Goal: Information Seeking & Learning: Learn about a topic

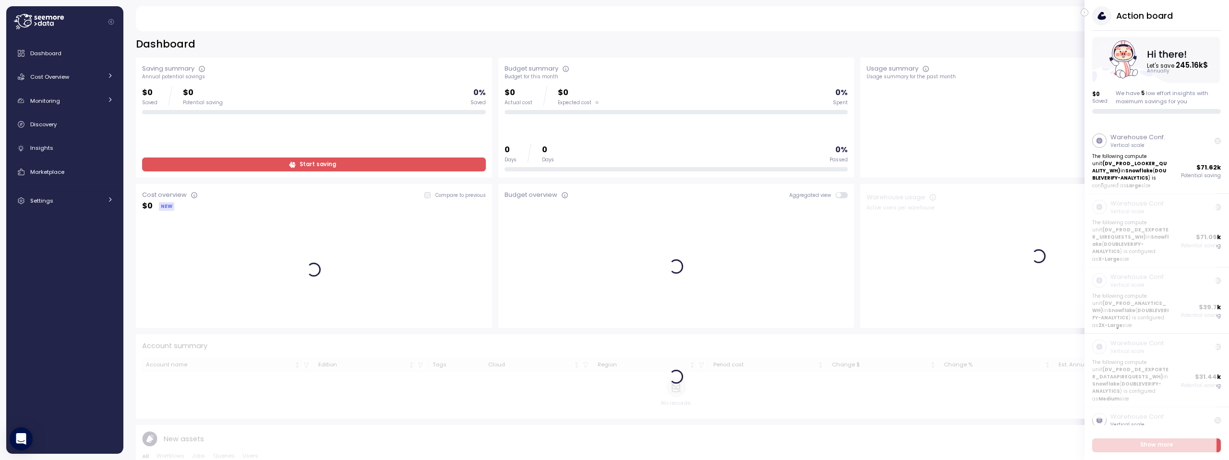
click at [1083, 12] on icon "button" at bounding box center [1085, 13] width 4 height 12
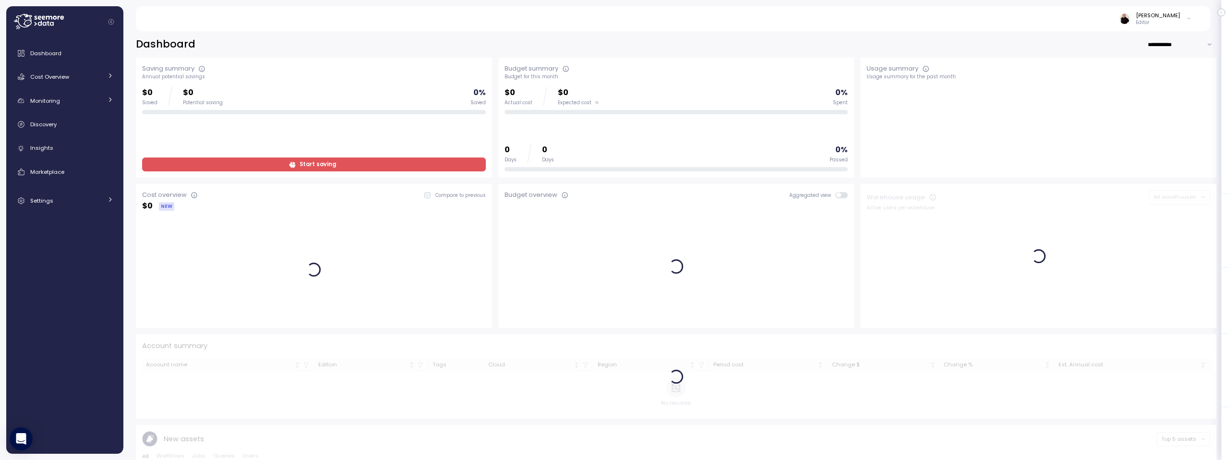
click at [1188, 20] on icon at bounding box center [1188, 19] width 5 height 12
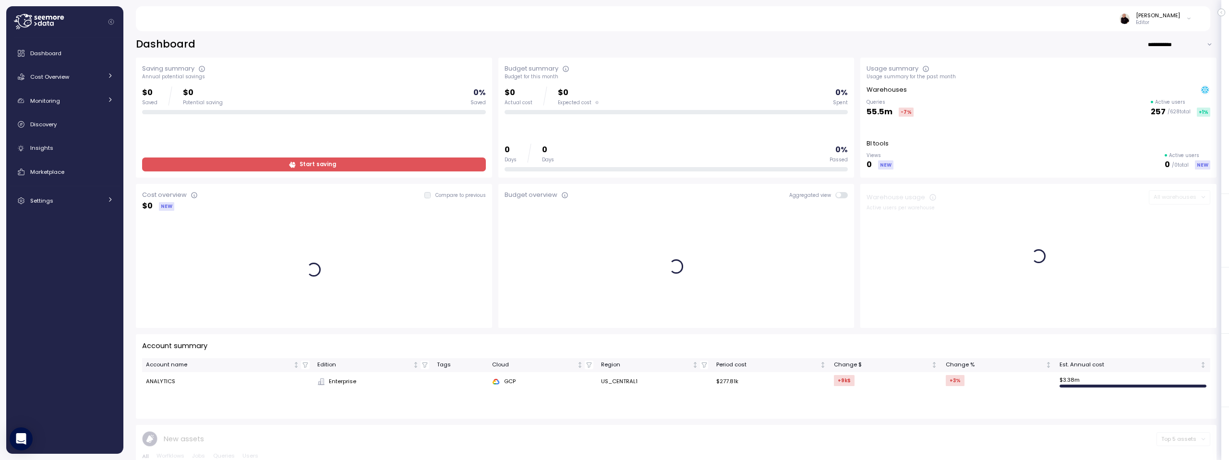
click at [1109, 20] on div "Ariel Utnik Editor" at bounding box center [673, 18] width 1052 height 25
click at [28, 19] on icon at bounding box center [39, 21] width 50 height 15
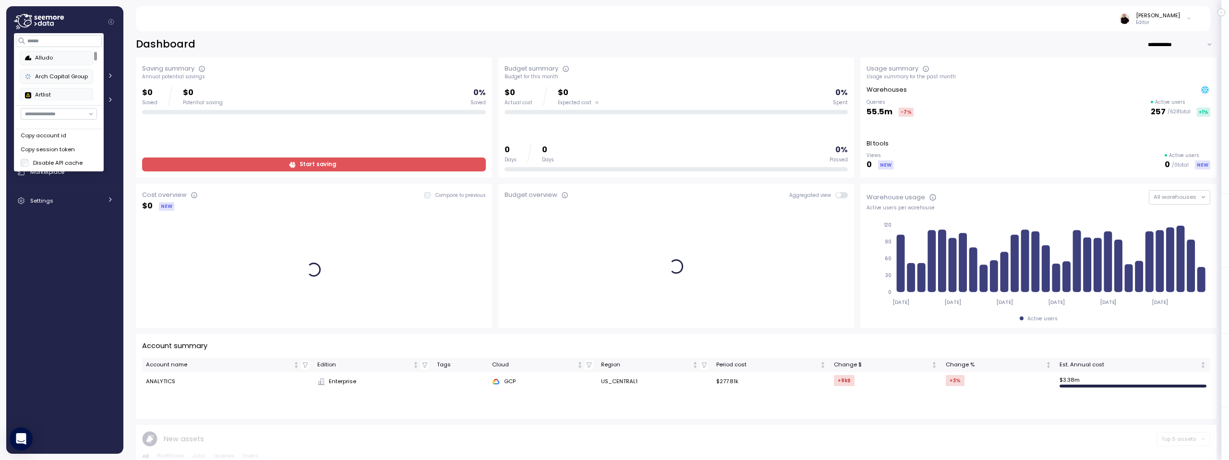
click at [51, 76] on div "Arch Capital Group" at bounding box center [56, 77] width 63 height 9
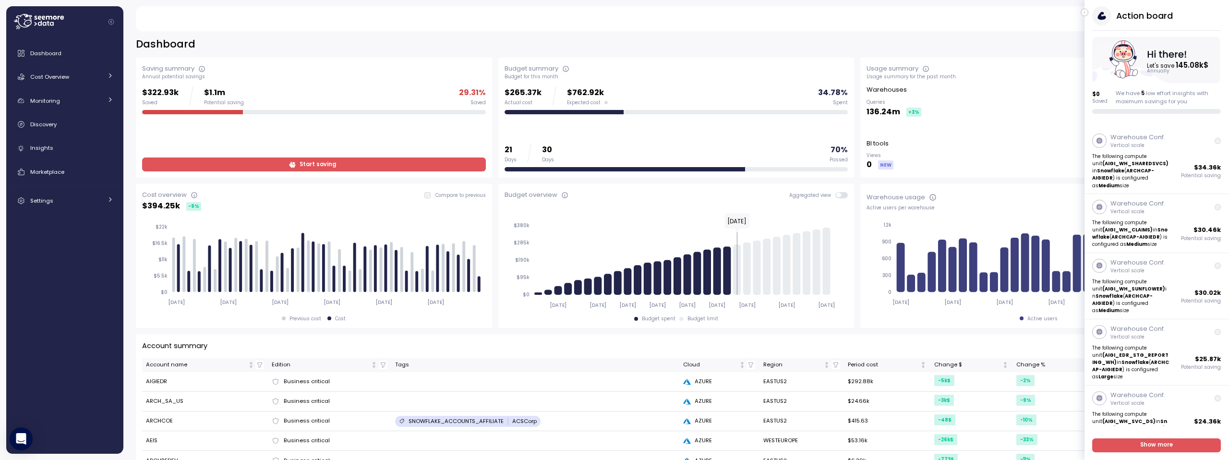
click at [338, 163] on span "Start saving" at bounding box center [312, 164] width 331 height 13
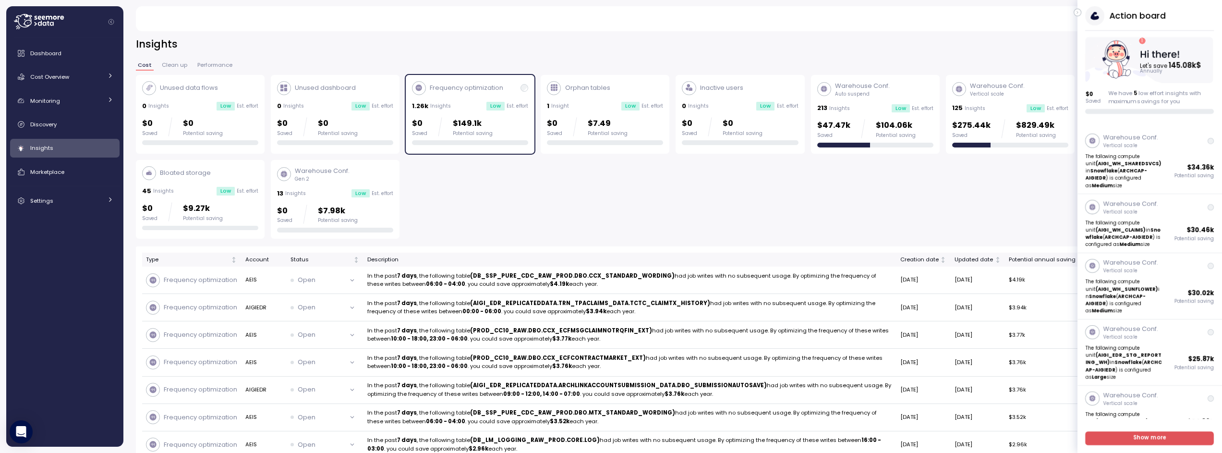
click at [1078, 15] on button "button" at bounding box center [1078, 13] width 8 height 8
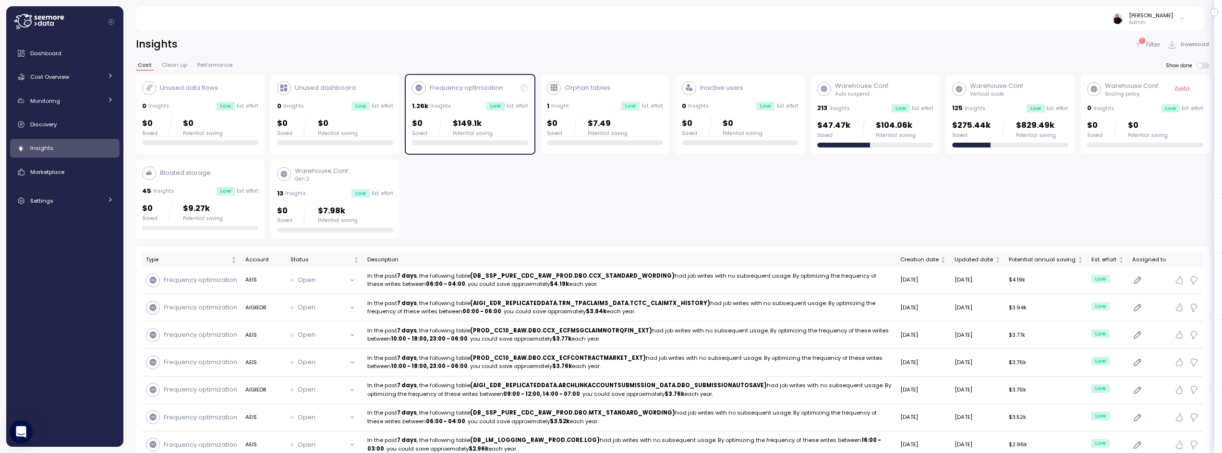
click at [873, 102] on div "Warehouse Conf. Auto suspend 213 Insights Low Est. effort $47.47k Saved $104.06…" at bounding box center [875, 114] width 116 height 66
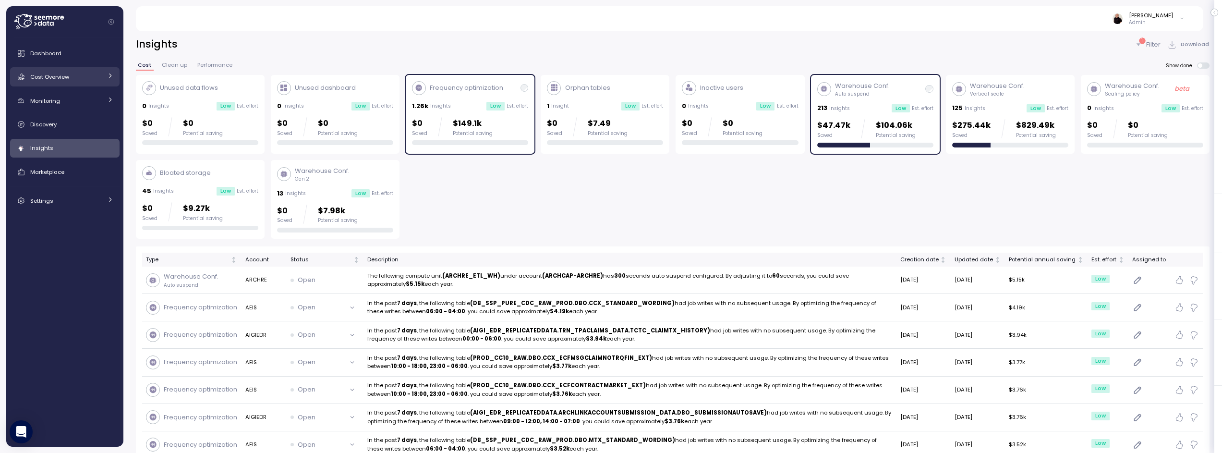
click at [48, 71] on link "Cost Overview" at bounding box center [64, 76] width 109 height 19
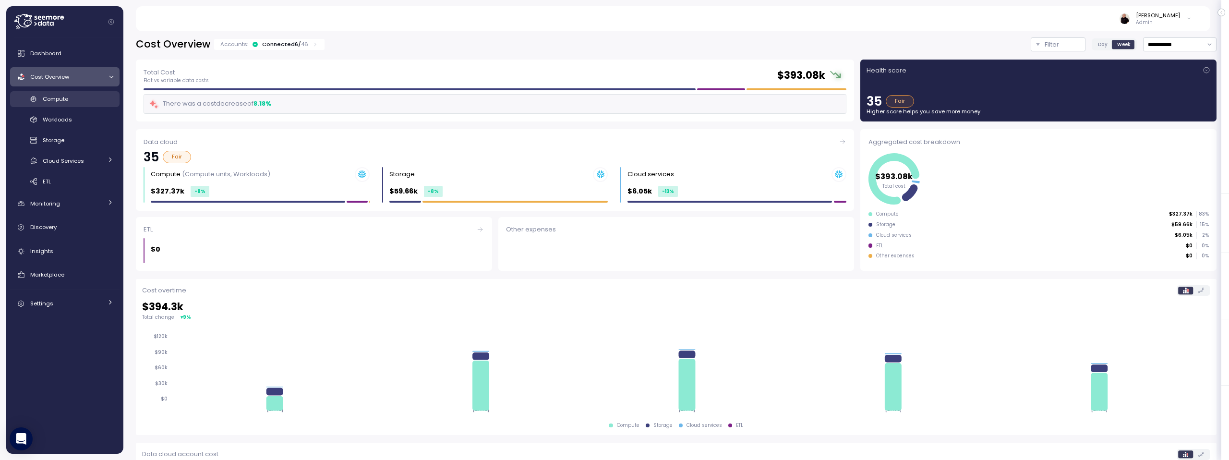
click at [66, 96] on span "Compute" at bounding box center [55, 99] width 25 height 8
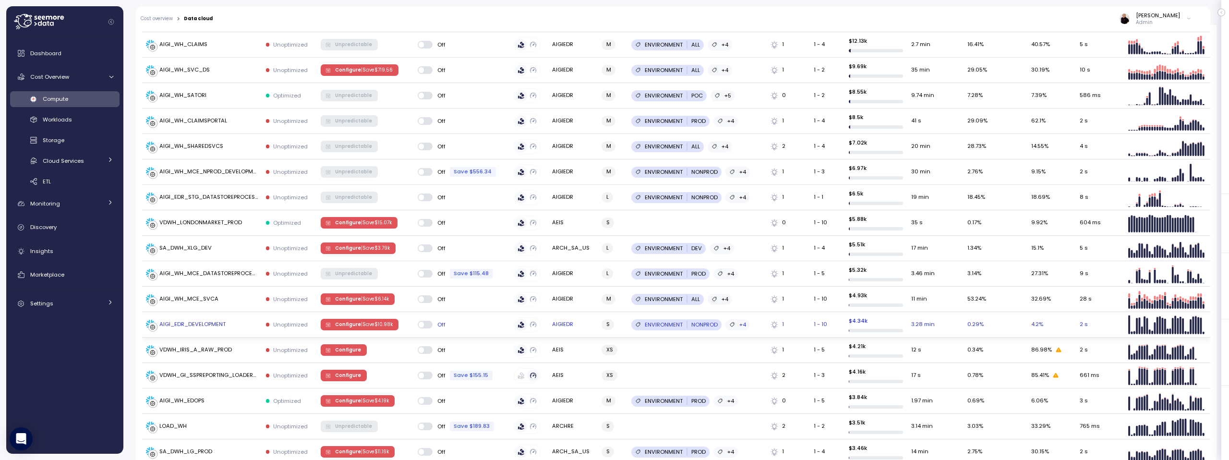
scroll to position [484, 0]
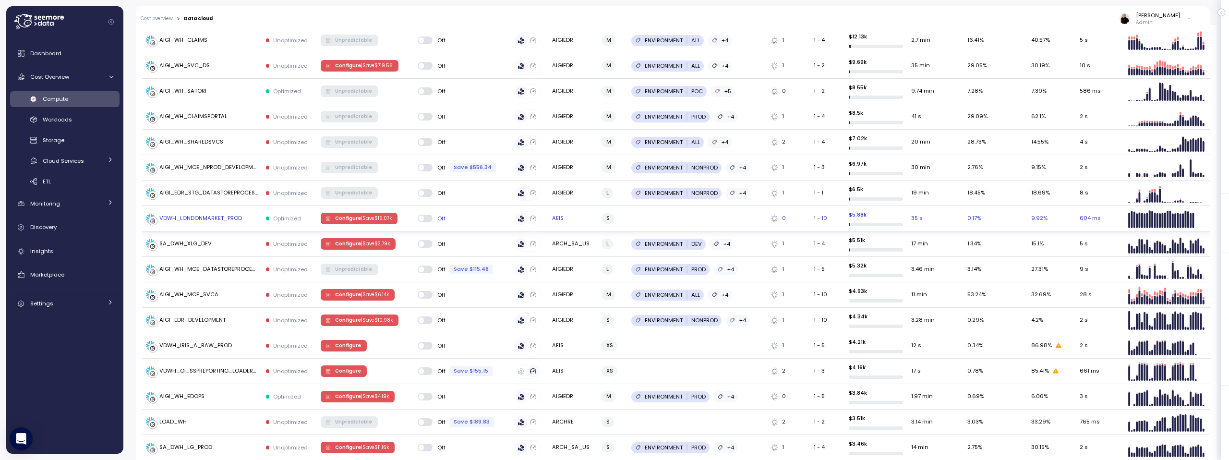
click at [358, 213] on span "Configure | Save $ 15.07k" at bounding box center [363, 218] width 57 height 11
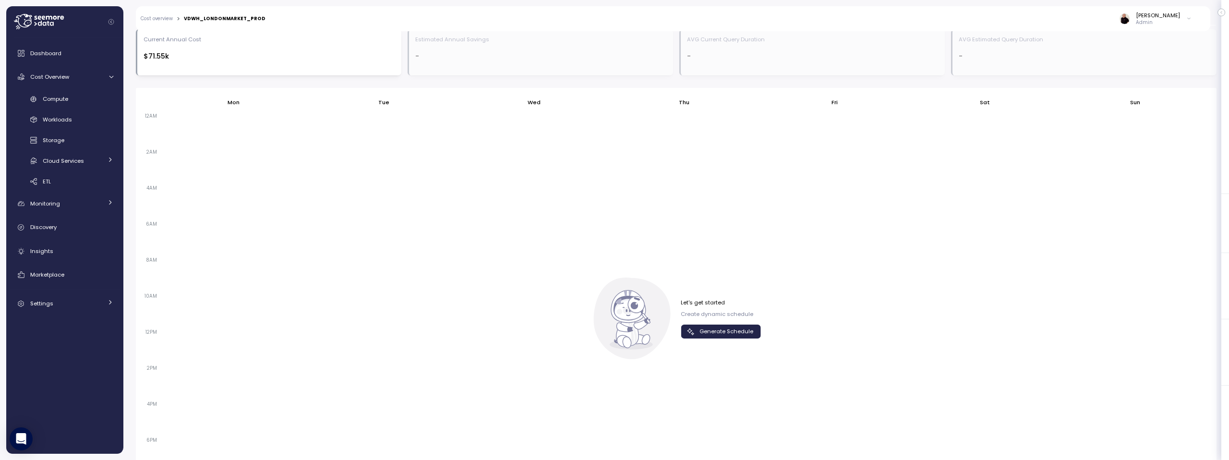
scroll to position [616, 0]
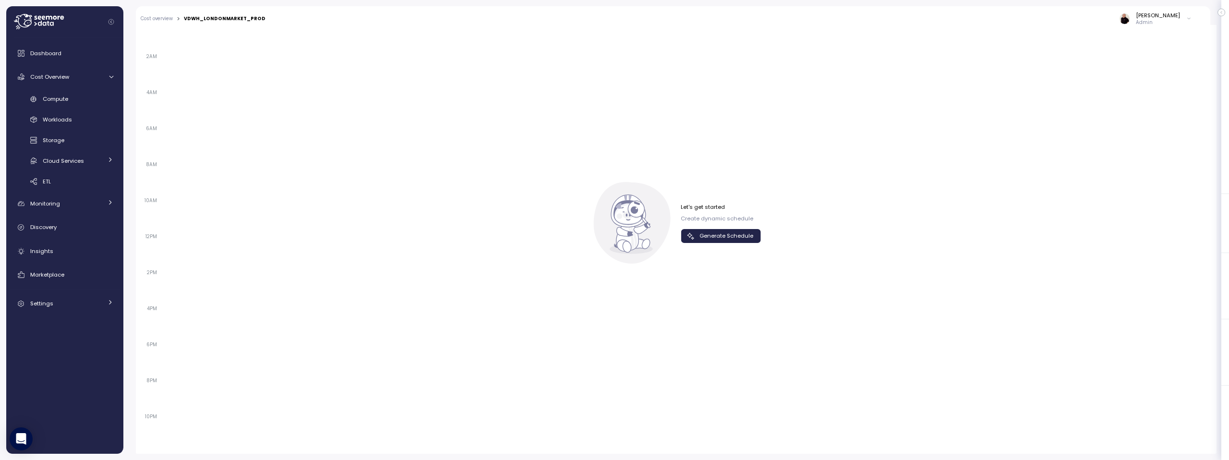
click at [714, 236] on span "Generate Schedule" at bounding box center [727, 236] width 54 height 13
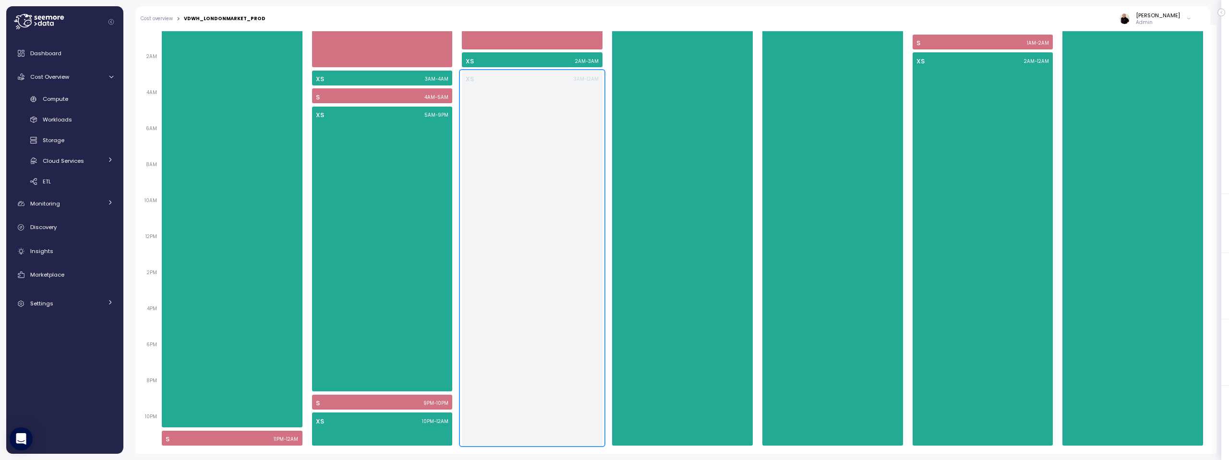
click at [556, 340] on div "XS 3AM - 12AM" at bounding box center [532, 258] width 141 height 375
click at [544, 324] on div "XS 3AM - 12AM" at bounding box center [532, 258] width 141 height 375
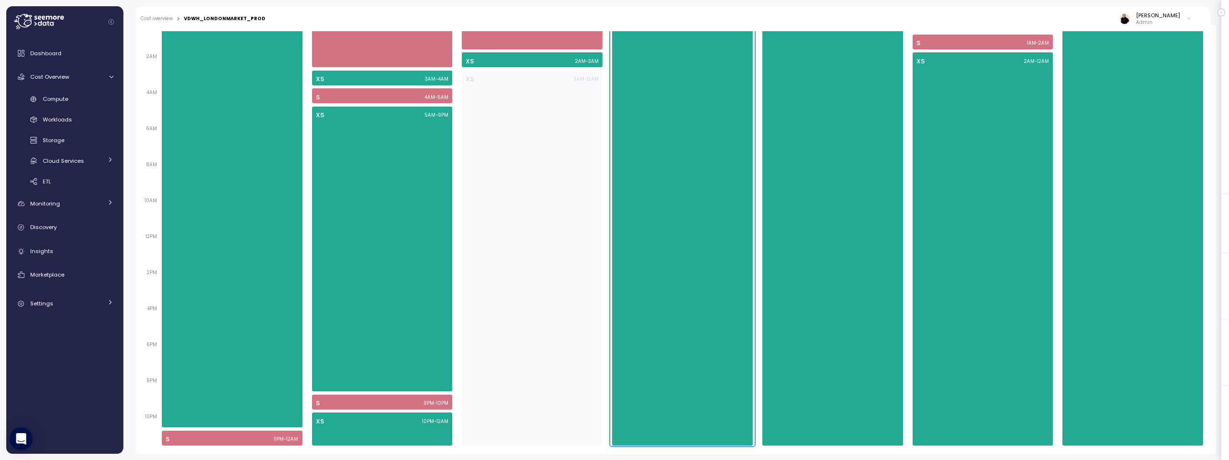
click at [658, 337] on div "XS 12AM - 12AM" at bounding box center [682, 230] width 141 height 429
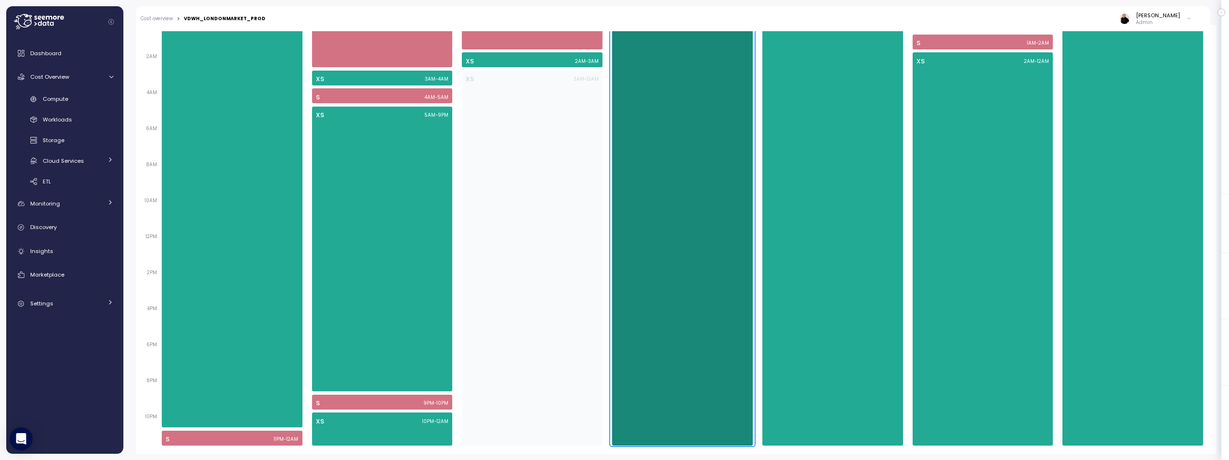
click at [661, 332] on div "XS 12AM - 12AM" at bounding box center [682, 230] width 141 height 429
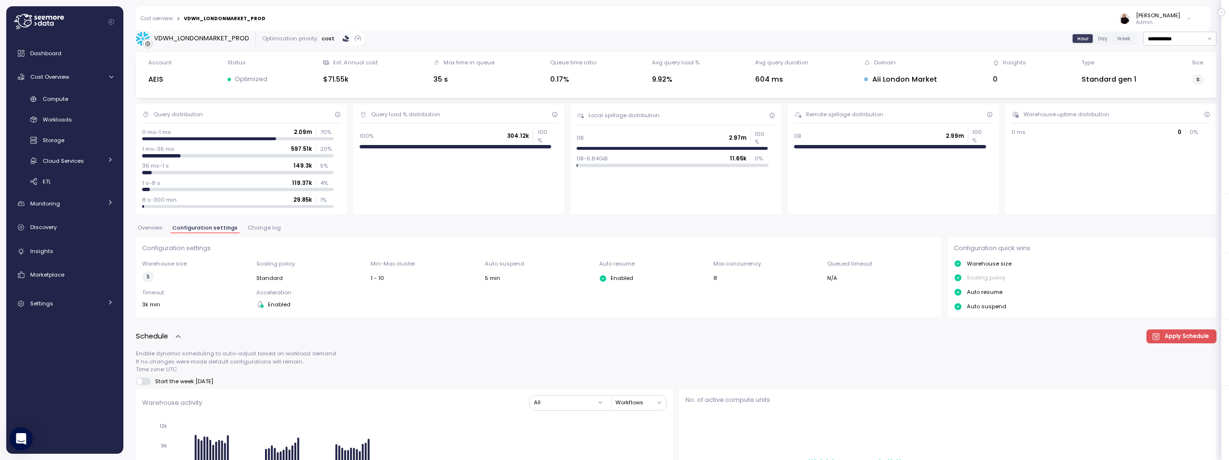
scroll to position [0, 0]
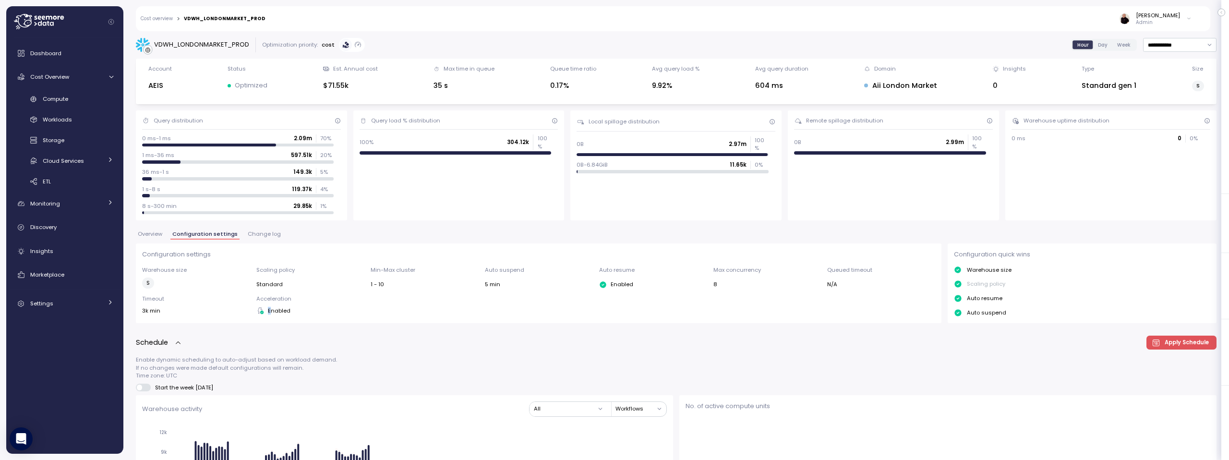
drag, startPoint x: 269, startPoint y: 310, endPoint x: 297, endPoint y: 312, distance: 28.4
click at [297, 312] on div "Enabled" at bounding box center [310, 311] width 108 height 8
drag, startPoint x: 278, startPoint y: 311, endPoint x: 289, endPoint y: 311, distance: 11.0
click at [289, 311] on div "Enabled" at bounding box center [310, 311] width 108 height 8
drag, startPoint x: 164, startPoint y: 312, endPoint x: 134, endPoint y: 309, distance: 29.9
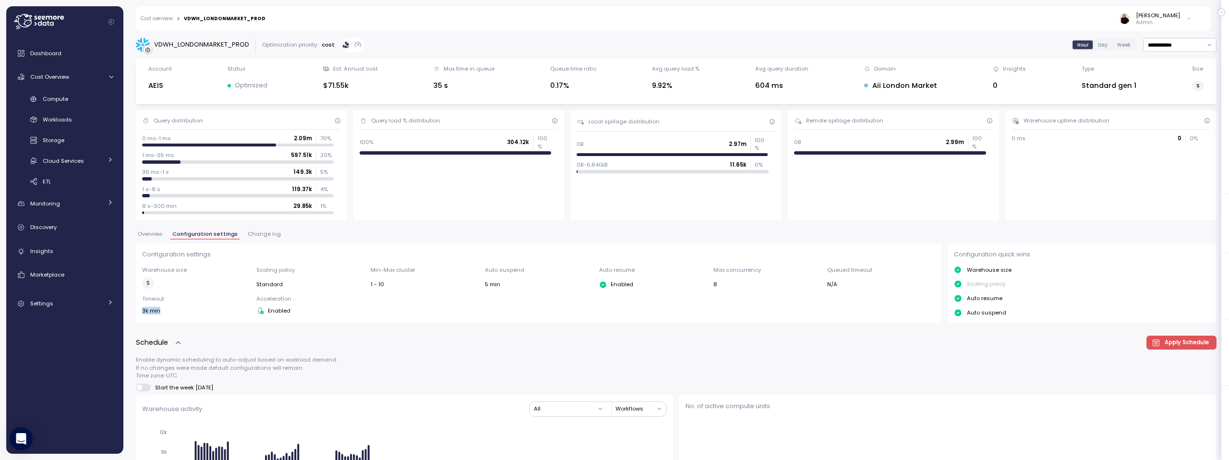
click at [134, 309] on div "**********" at bounding box center [676, 242] width 1106 height 435
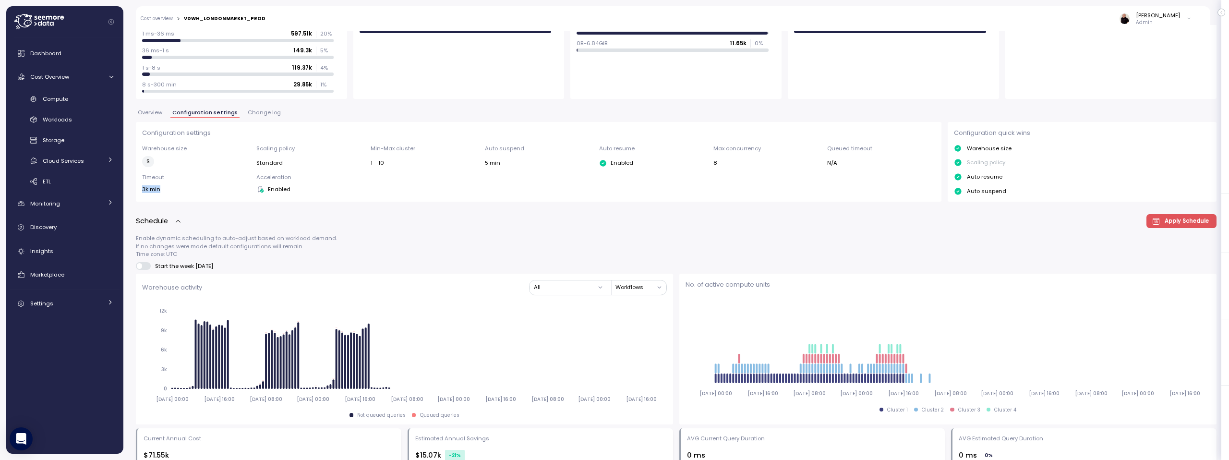
scroll to position [151, 0]
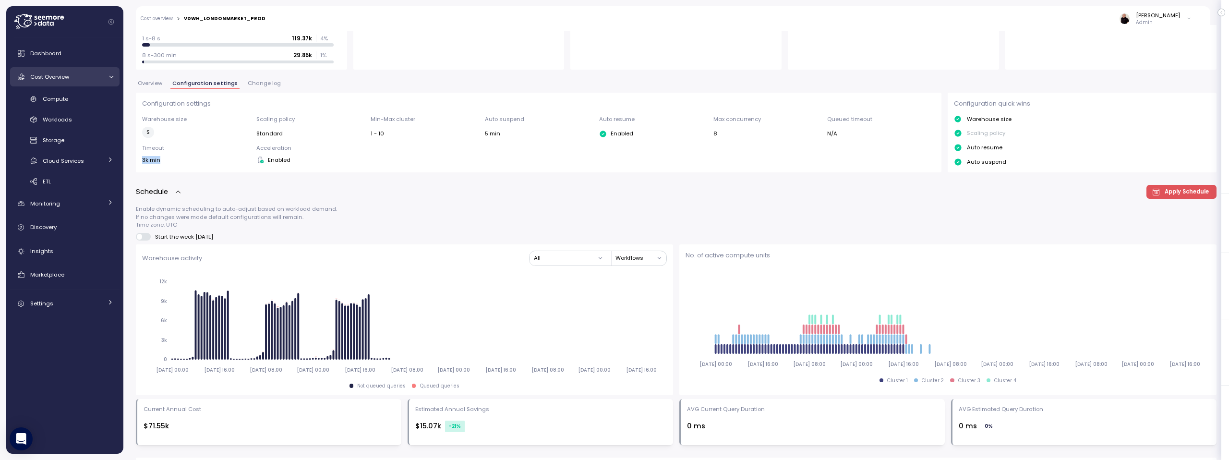
click at [59, 74] on span "Cost Overview" at bounding box center [49, 77] width 39 height 8
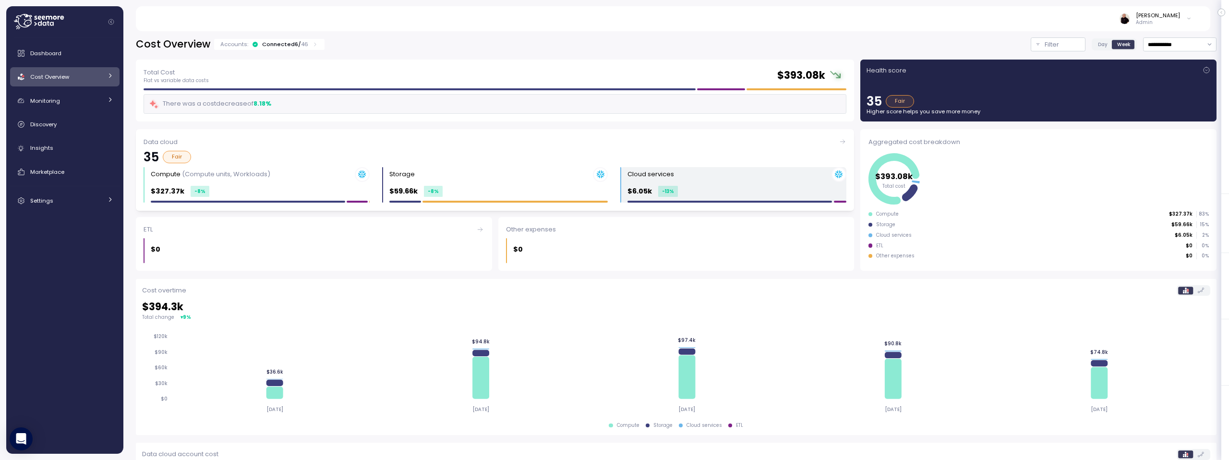
click at [699, 179] on div "Cloud services" at bounding box center [737, 174] width 219 height 15
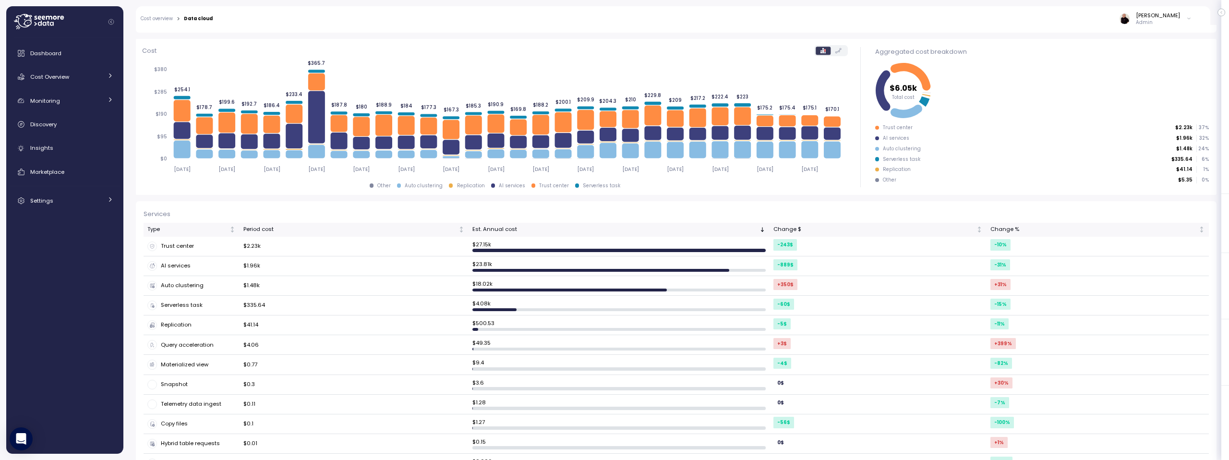
scroll to position [134, 0]
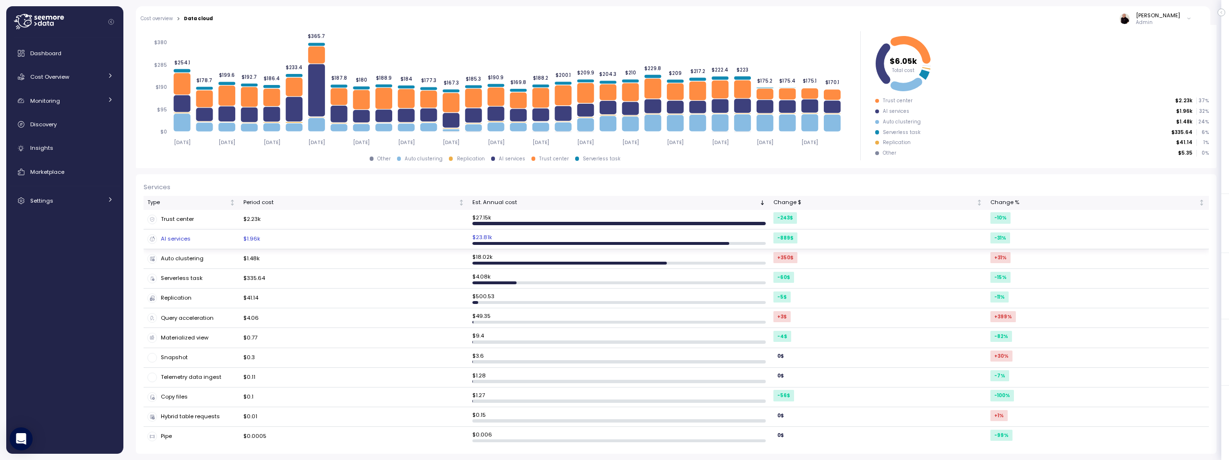
click at [330, 237] on td "$1.96k" at bounding box center [354, 240] width 229 height 20
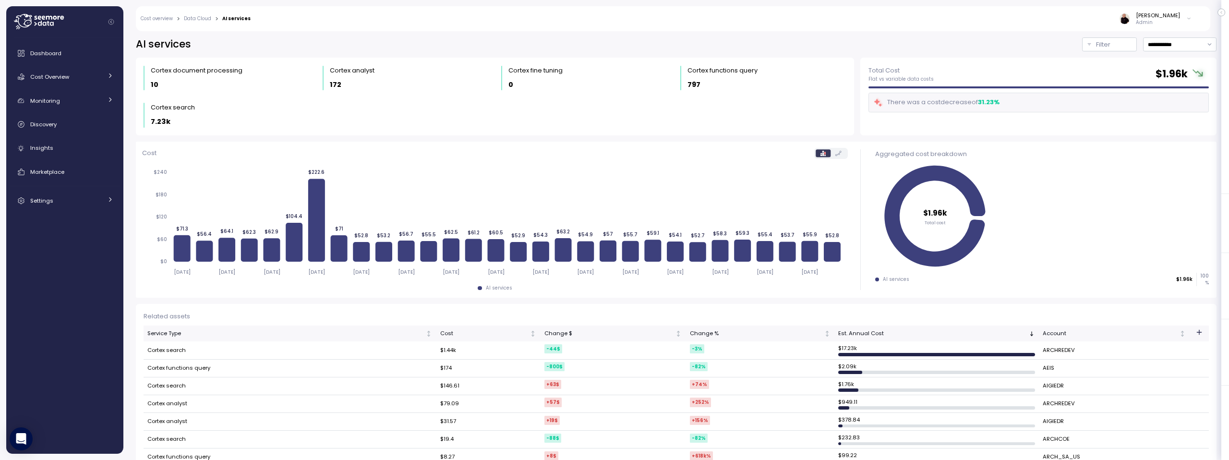
click at [19, 19] on icon at bounding box center [39, 21] width 50 height 15
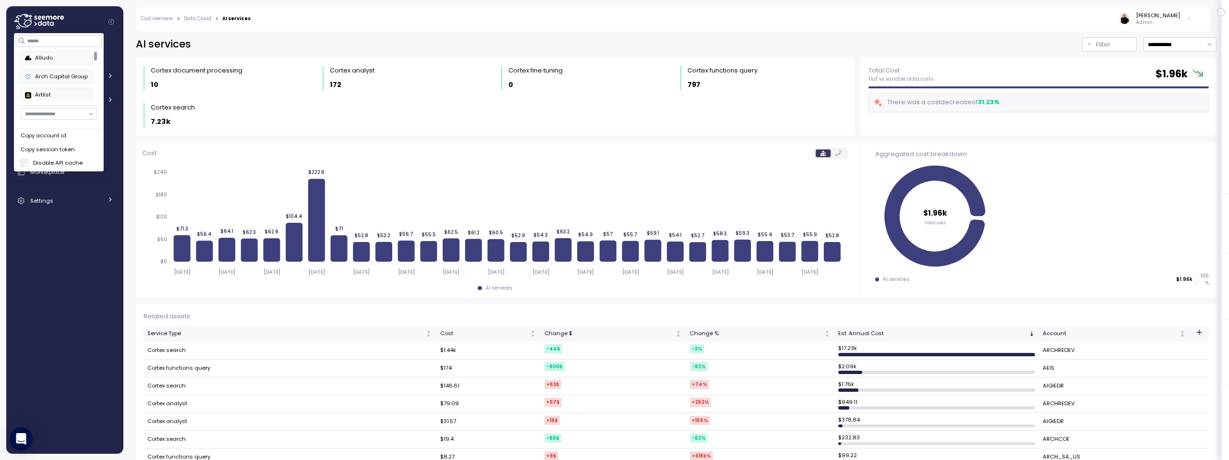
click at [48, 56] on div "Alludo" at bounding box center [56, 58] width 63 height 9
click at [22, 266] on div "Dashboard Cost Overview Compute Workloads Storage Cloud Services Clustering col…" at bounding box center [64, 246] width 109 height 404
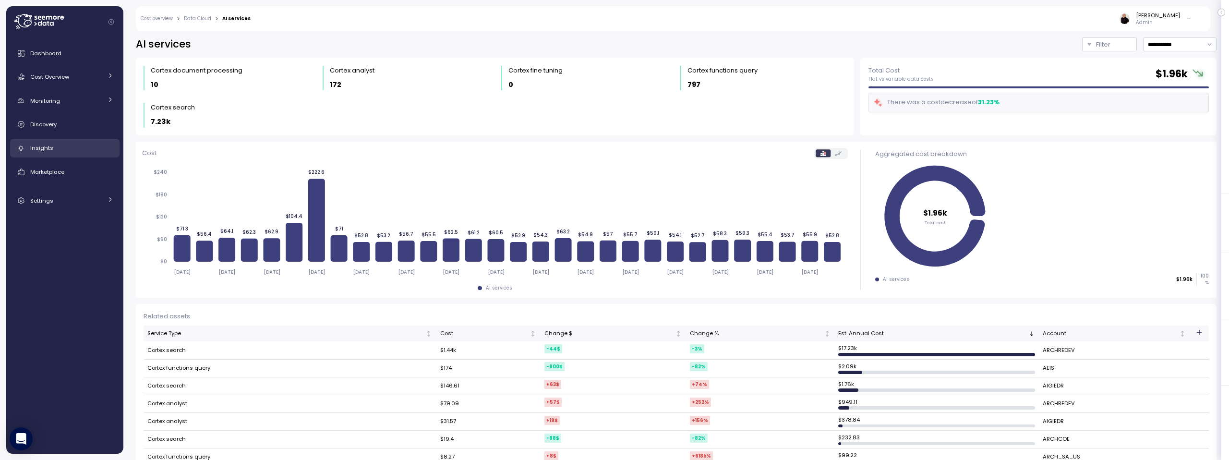
click at [43, 152] on div "Insights" at bounding box center [71, 148] width 83 height 10
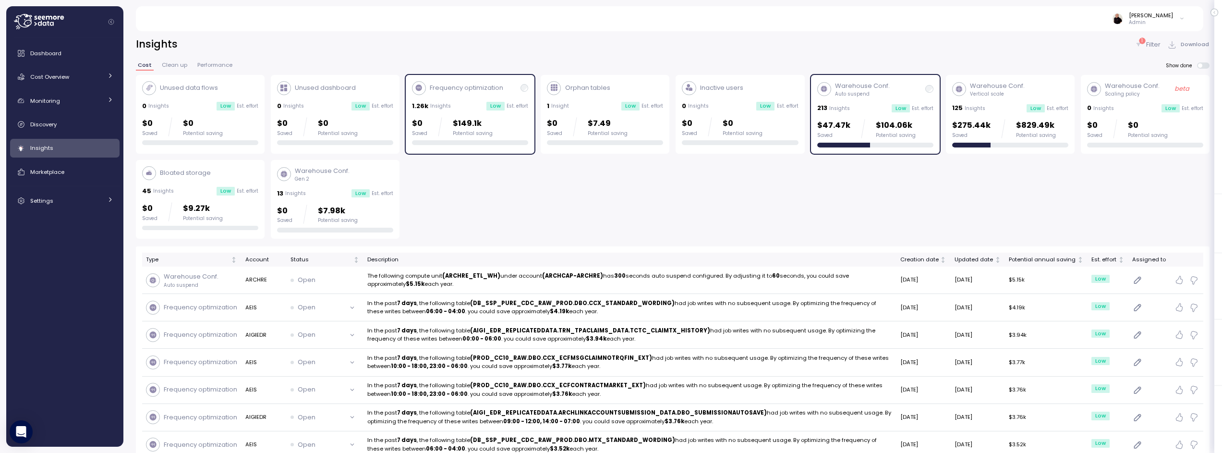
click at [335, 185] on div "Warehouse Conf. Gen 2 13 Insights Low Est. effort $0 Saved $7.98k Potential sav…" at bounding box center [335, 199] width 116 height 66
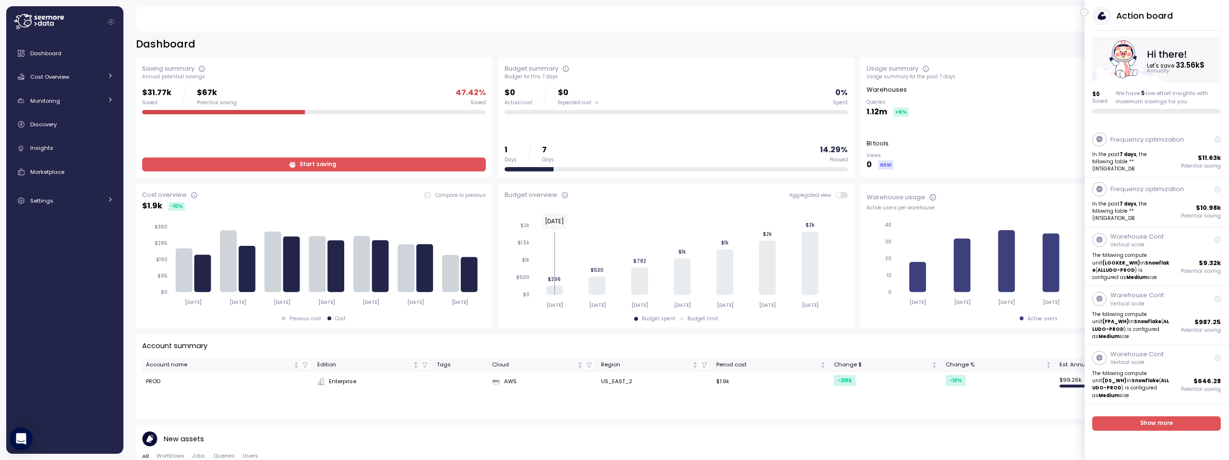
click at [1084, 13] on icon "button" at bounding box center [1085, 13] width 4 height 12
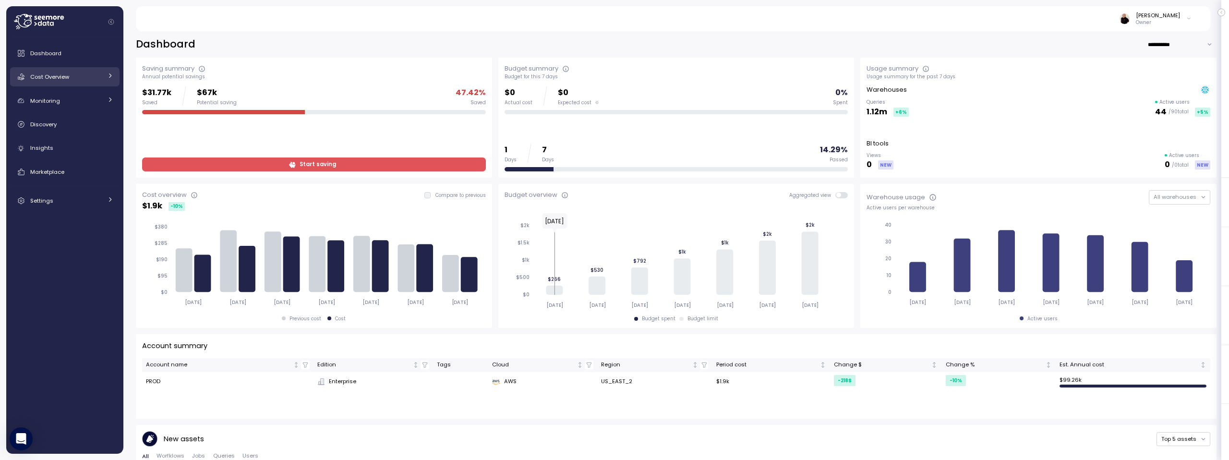
click at [52, 68] on link "Cost Overview" at bounding box center [64, 76] width 109 height 19
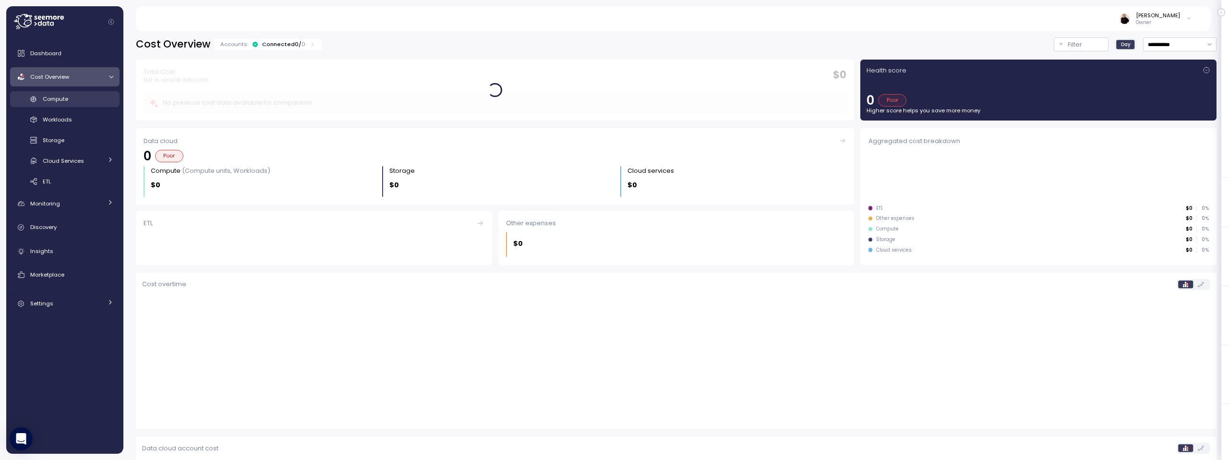
click at [71, 100] on div "Compute" at bounding box center [78, 99] width 71 height 10
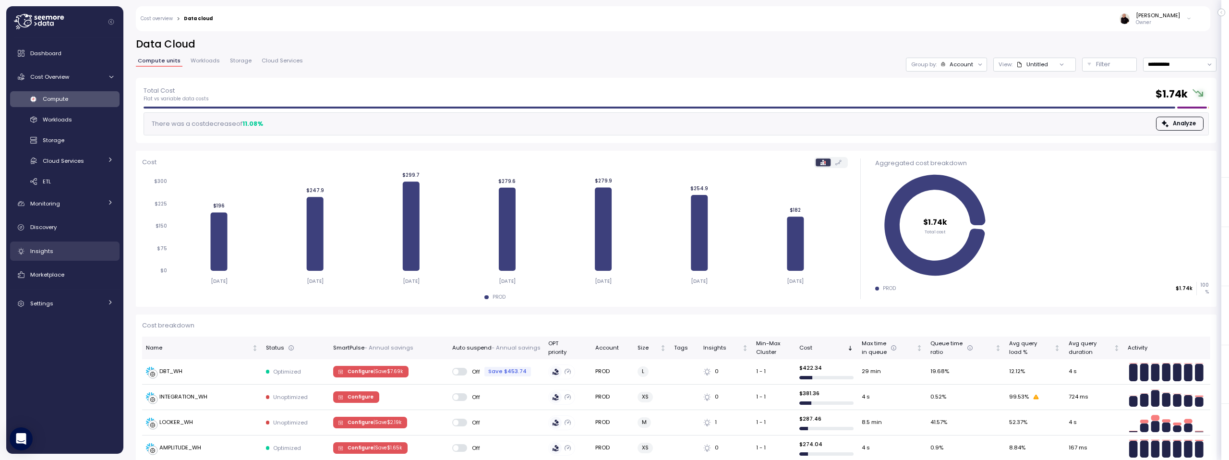
click at [62, 252] on div "Insights" at bounding box center [71, 251] width 83 height 10
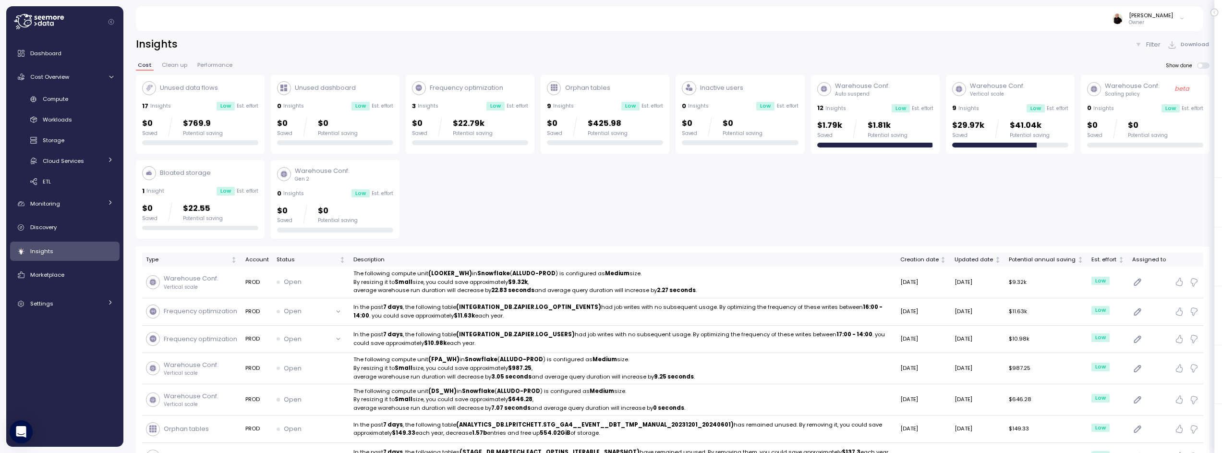
click at [187, 185] on div "Bloated storage 1 Insight Low Est. effort $0 Saved $22.55 Potential saving" at bounding box center [200, 198] width 116 height 64
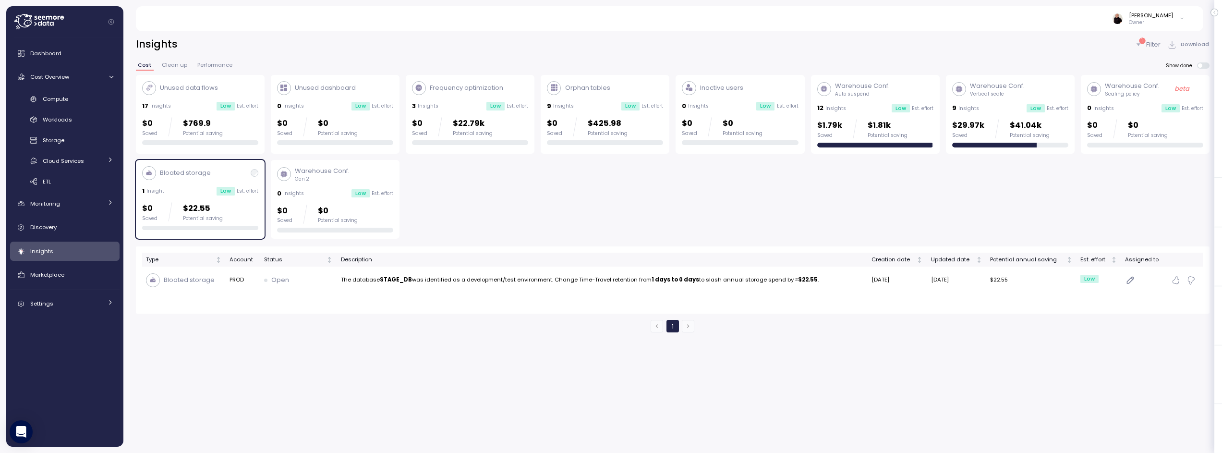
click at [204, 177] on p "Bloated storage" at bounding box center [185, 173] width 51 height 10
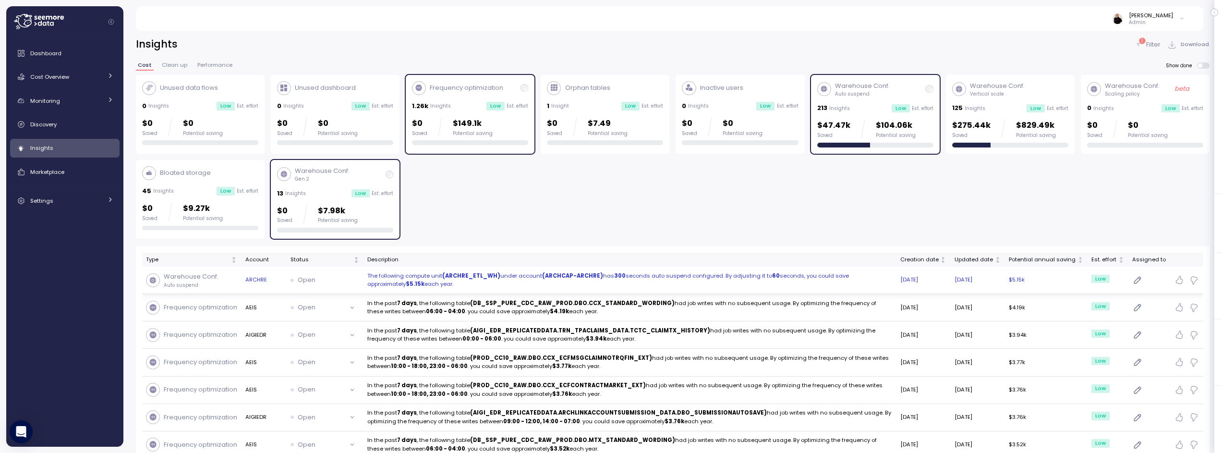
click at [502, 285] on p "The following compute unit (ARCHRE_ETL_WH) under account (ARCHCAP-ARCHRE) has 3…" at bounding box center [629, 280] width 525 height 17
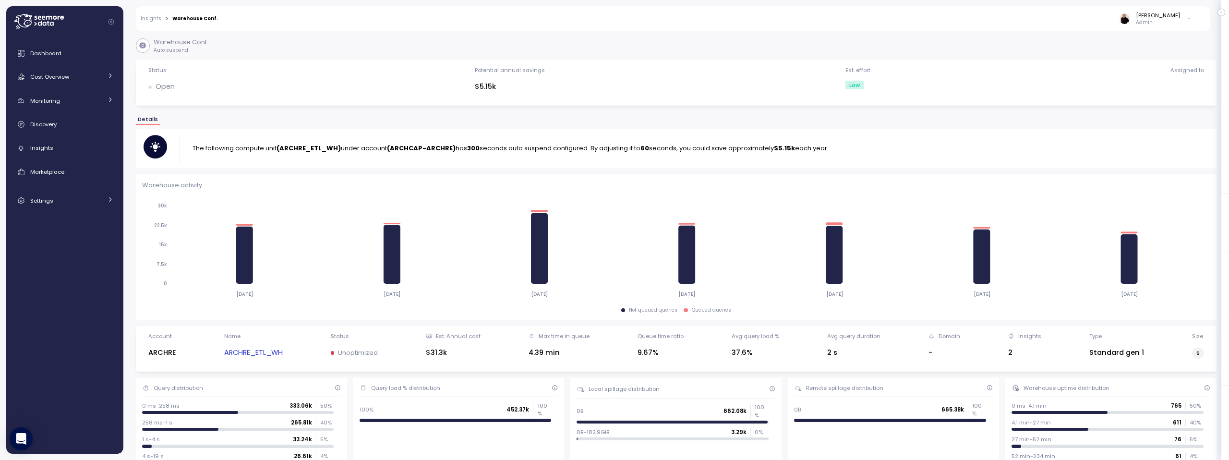
click at [149, 20] on link "Insights" at bounding box center [151, 18] width 21 height 5
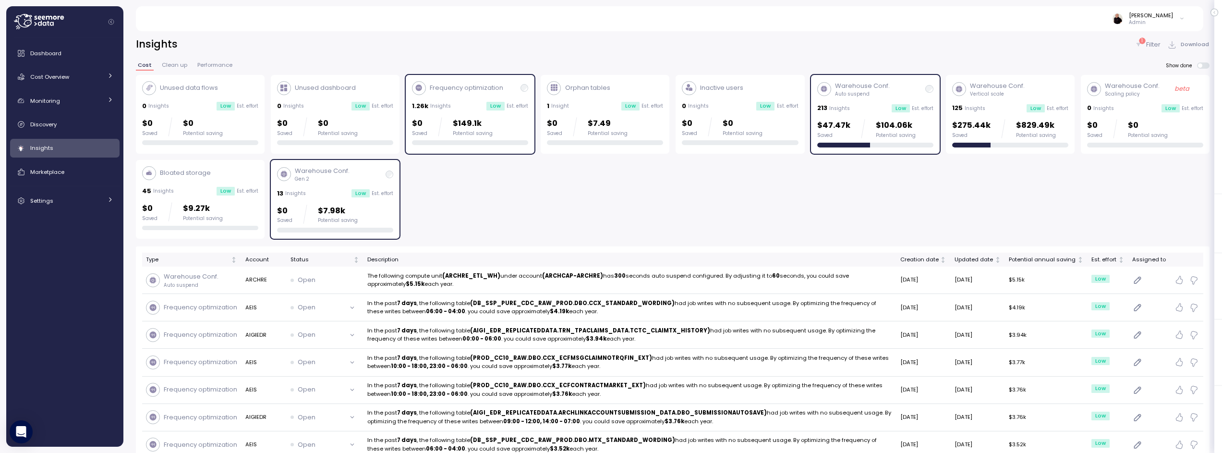
click at [458, 99] on div "Frequency optimization 1.26k Insights Low Est. effort $0 Saved $149.1k Potentia…" at bounding box center [470, 113] width 116 height 64
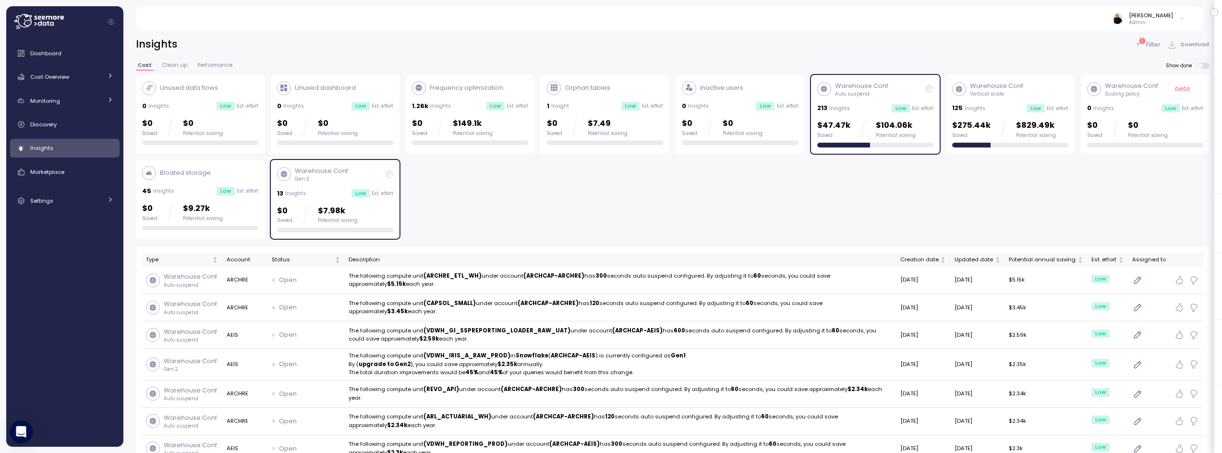
click at [900, 97] on div "Warehouse Conf. Auto suspend" at bounding box center [875, 89] width 116 height 16
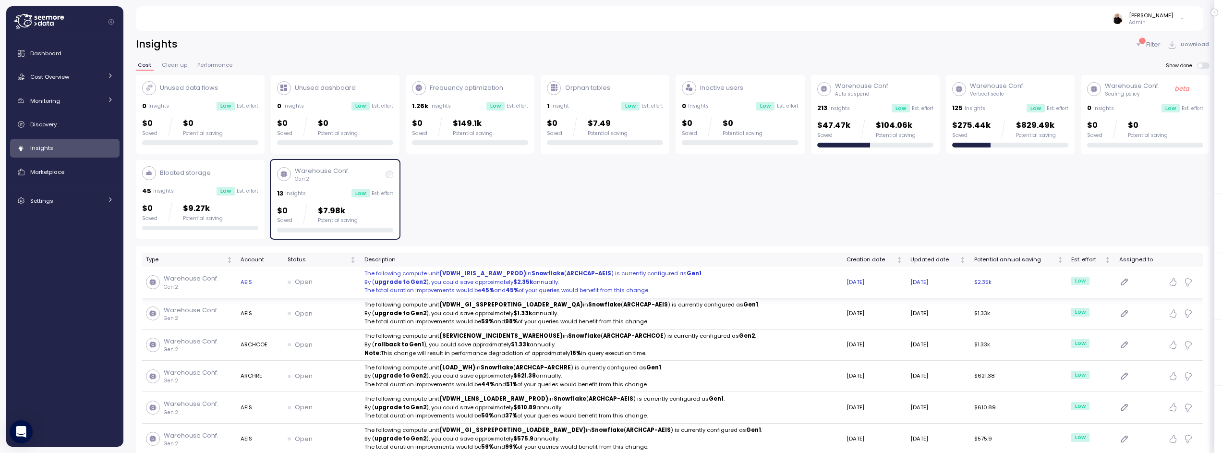
click at [449, 281] on p "By ( upgrade to Gen2 ), you could save approximately $2.35k annually." at bounding box center [601, 282] width 474 height 9
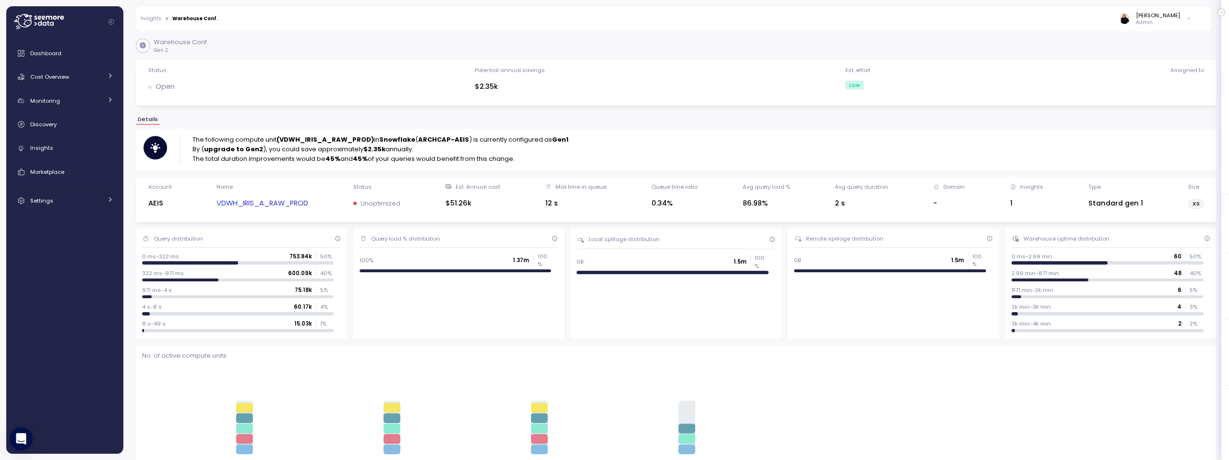
drag, startPoint x: 412, startPoint y: 157, endPoint x: 536, endPoint y: 157, distance: 123.9
click at [536, 157] on p "The total duration improvements would be 45% and 45% of your queries would bene…" at bounding box center [381, 159] width 377 height 10
